Goal: Task Accomplishment & Management: Manage account settings

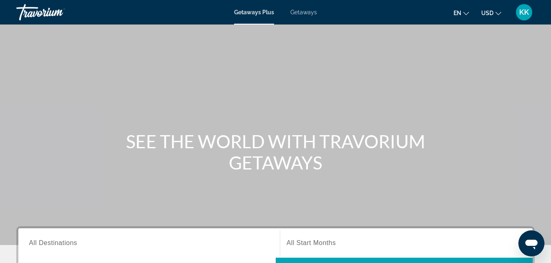
click at [520, 16] on span "KK" at bounding box center [524, 12] width 10 height 8
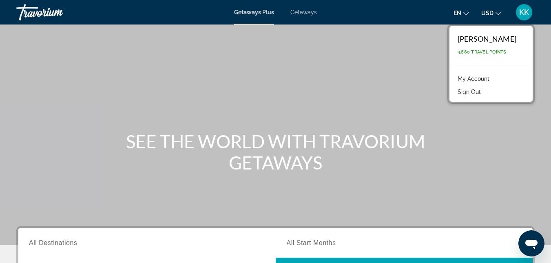
click at [468, 80] on link "My Account" at bounding box center [473, 78] width 40 height 11
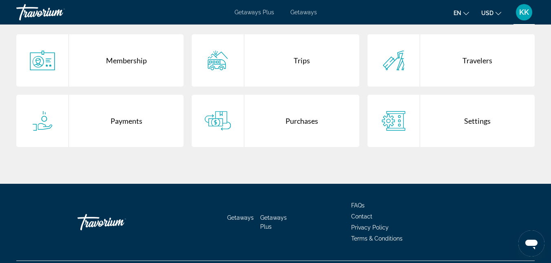
scroll to position [177, 0]
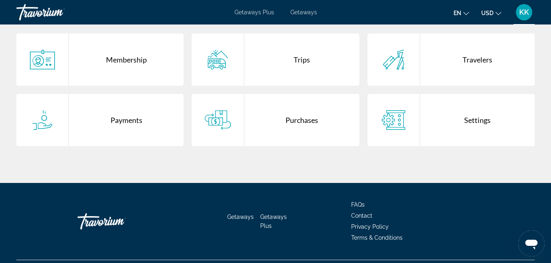
click at [250, 120] on div "Purchases" at bounding box center [301, 120] width 115 height 52
